Goal: Task Accomplishment & Management: Manage account settings

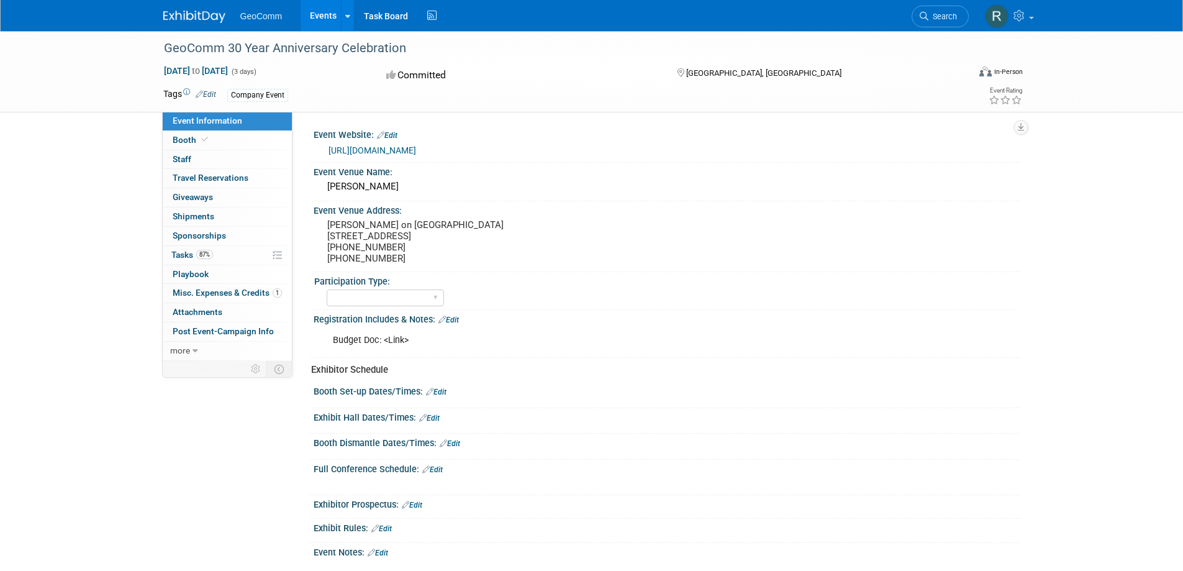
select select "No"
click at [181, 253] on span "Tasks 87%" at bounding box center [192, 255] width 42 height 10
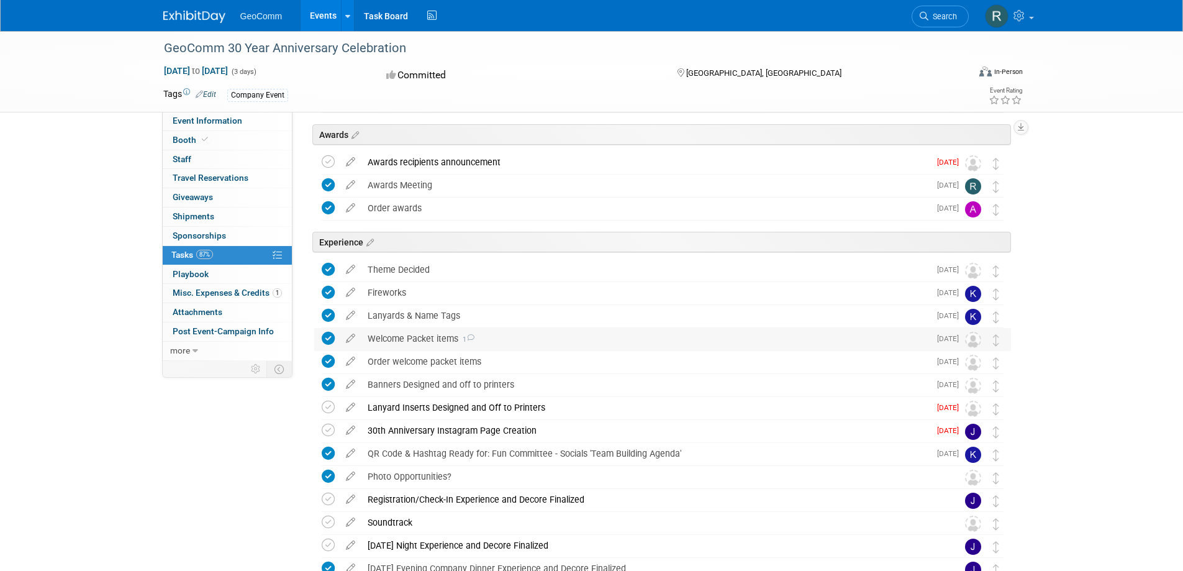
scroll to position [1118, 0]
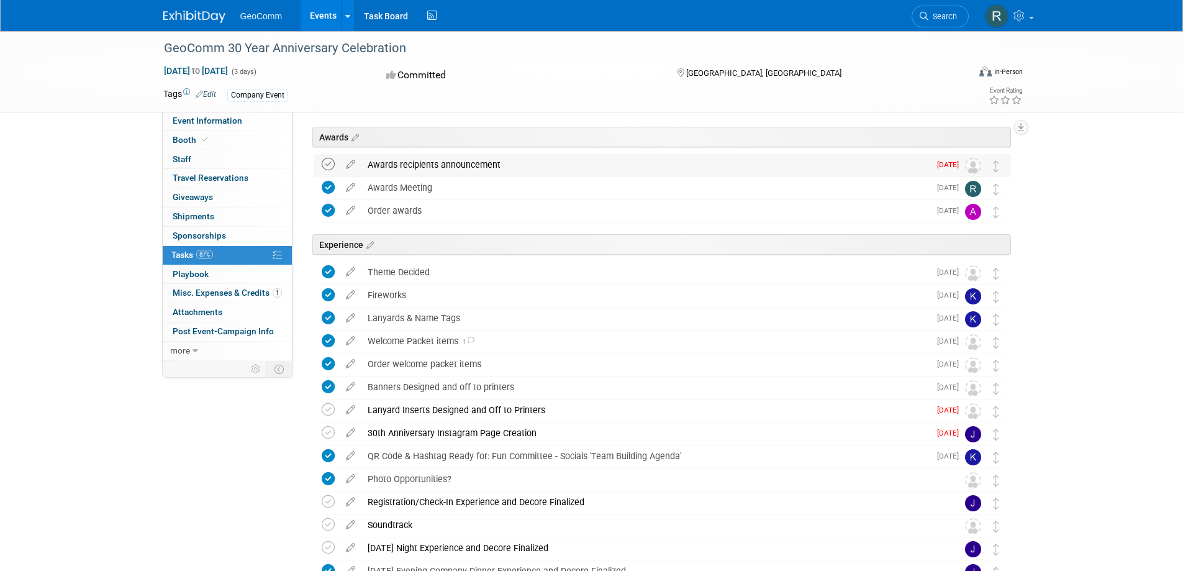
click at [324, 160] on icon at bounding box center [328, 164] width 13 height 13
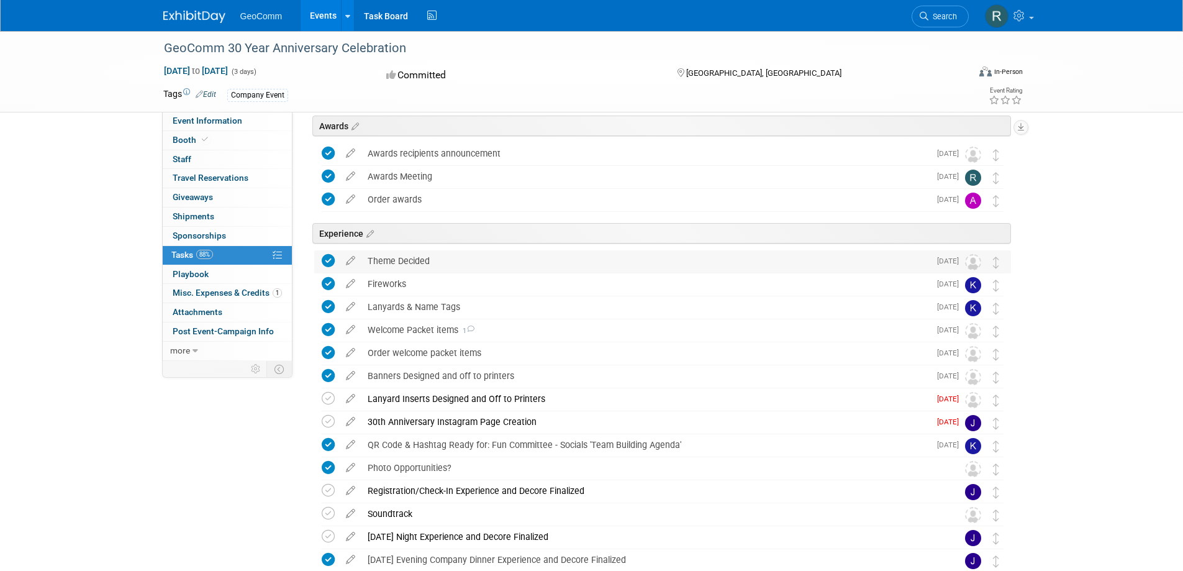
scroll to position [1139, 0]
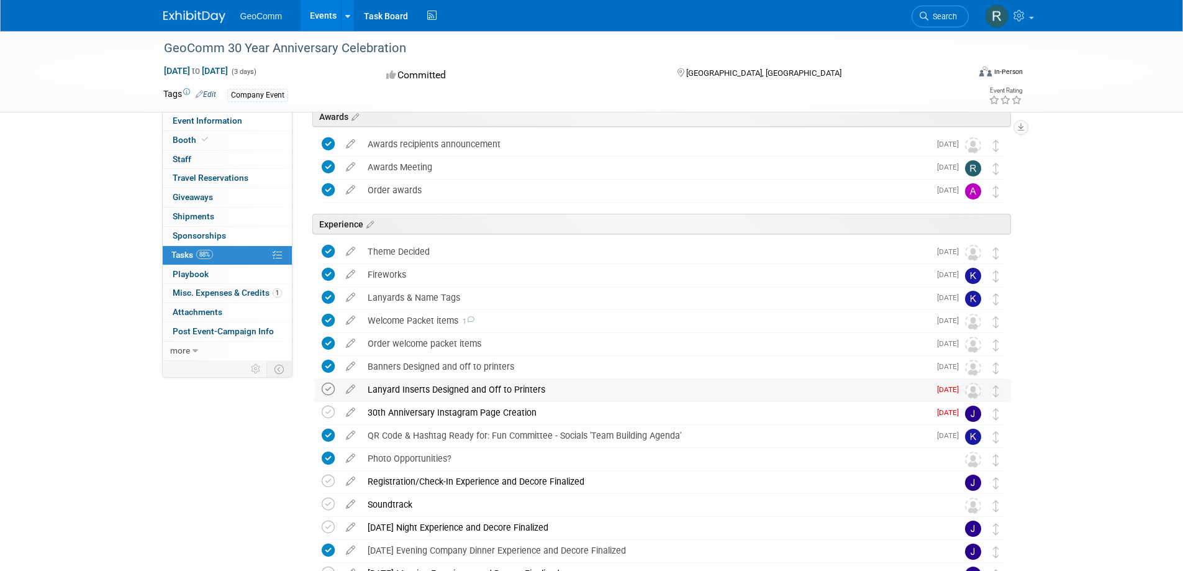
click at [330, 389] on icon at bounding box center [328, 389] width 13 height 13
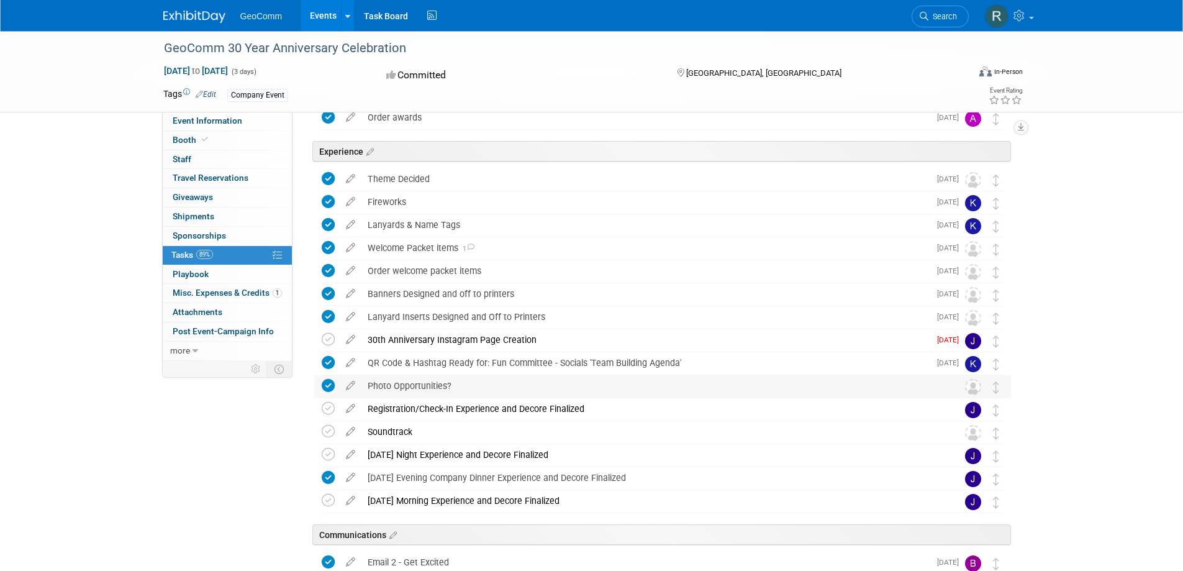
scroll to position [1222, 0]
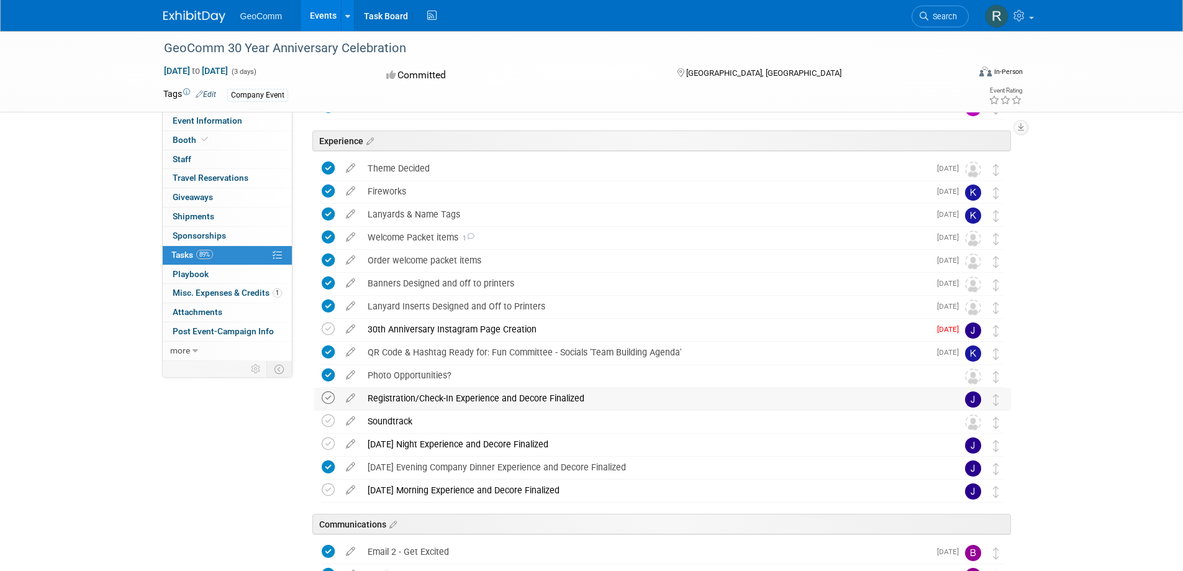
click at [327, 401] on icon at bounding box center [328, 397] width 13 height 13
click at [327, 421] on icon at bounding box center [328, 420] width 13 height 13
click at [326, 437] on icon at bounding box center [328, 443] width 13 height 13
click at [325, 493] on icon at bounding box center [328, 489] width 13 height 13
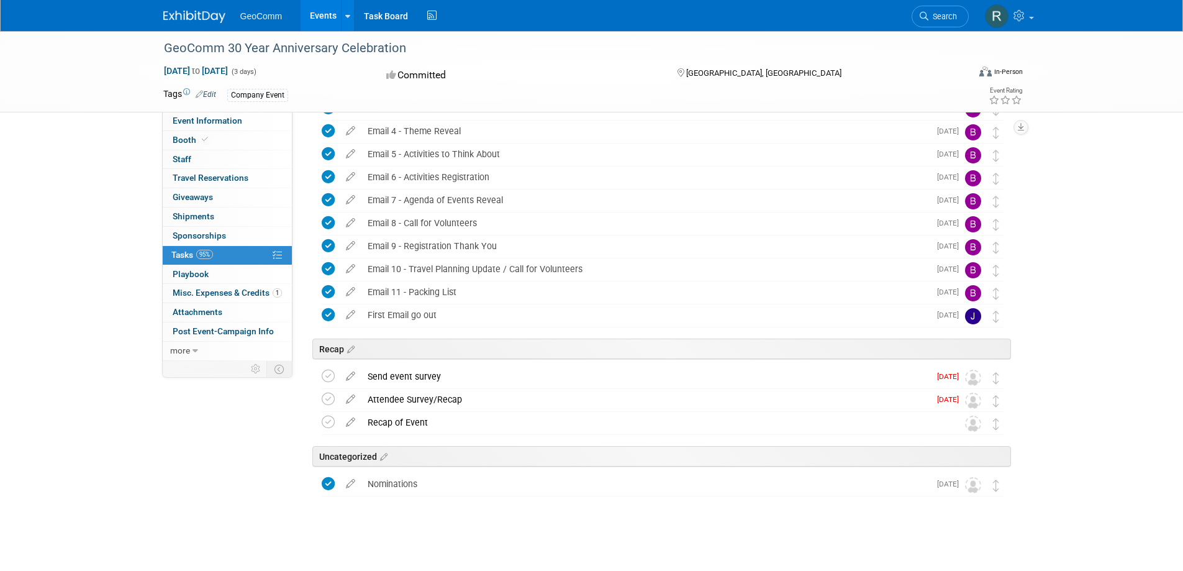
scroll to position [1689, 0]
click at [327, 379] on icon at bounding box center [328, 374] width 13 height 13
